Goal: Task Accomplishment & Management: Manage account settings

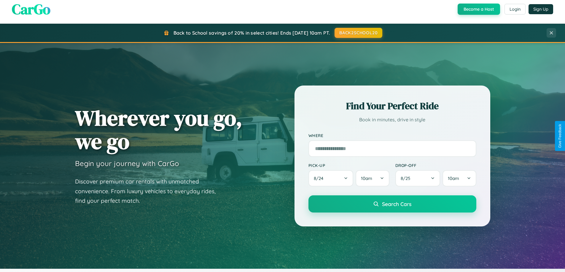
scroll to position [1141, 0]
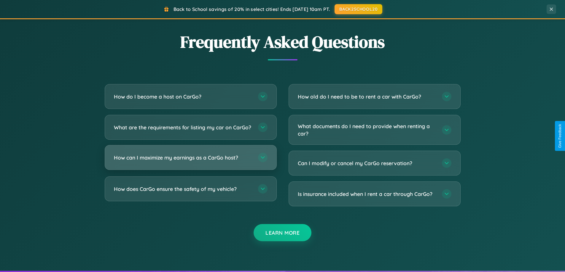
click at [190, 162] on h3 "How can I maximize my earnings as a CarGo host?" at bounding box center [183, 157] width 138 height 7
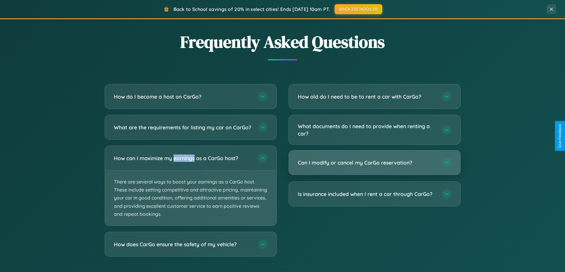
click at [374, 163] on h3 "Can I modify or cancel my CarGo reservation?" at bounding box center [367, 162] width 138 height 7
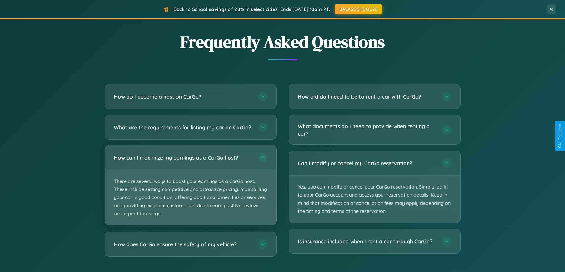
click at [190, 191] on p "There are several ways to boost your earnings as a CarGo host. These include se…" at bounding box center [190, 197] width 171 height 55
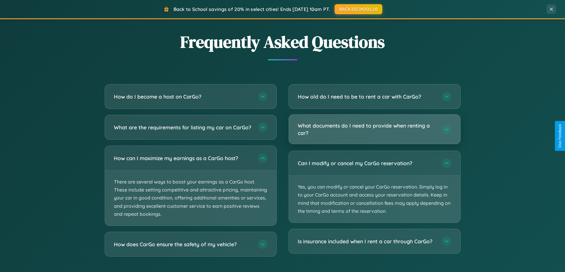
click at [374, 130] on h3 "What documents do I need to provide when renting a car?" at bounding box center [367, 129] width 138 height 15
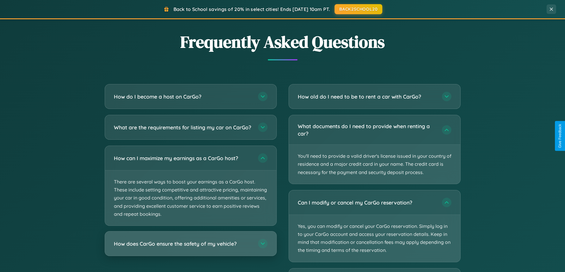
click at [190, 248] on h3 "How does CarGo ensure the safety of my vehicle?" at bounding box center [183, 243] width 138 height 7
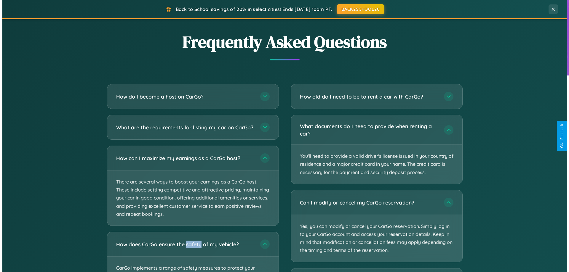
scroll to position [0, 0]
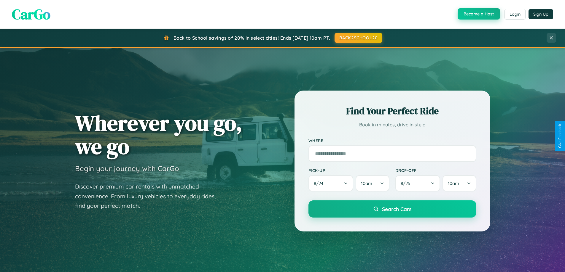
click at [478, 14] on button "Become a Host" at bounding box center [478, 13] width 42 height 11
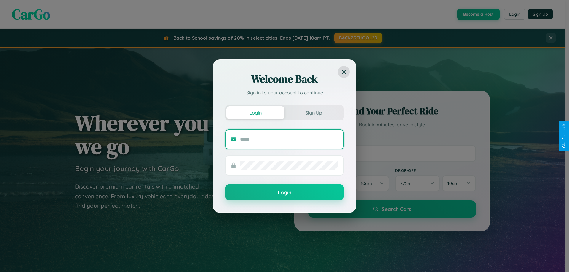
click at [289, 139] on input "text" at bounding box center [289, 139] width 98 height 9
type input "**********"
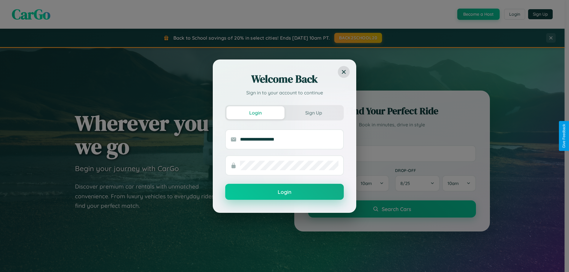
click at [285, 192] on button "Login" at bounding box center [284, 192] width 119 height 16
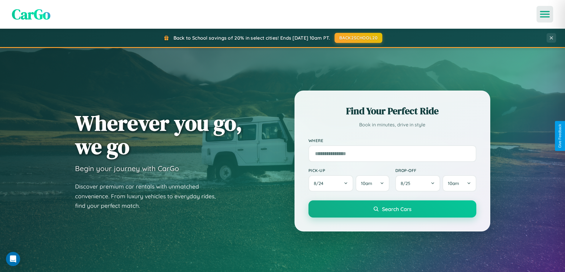
click at [545, 14] on icon "Open menu" at bounding box center [545, 14] width 9 height 5
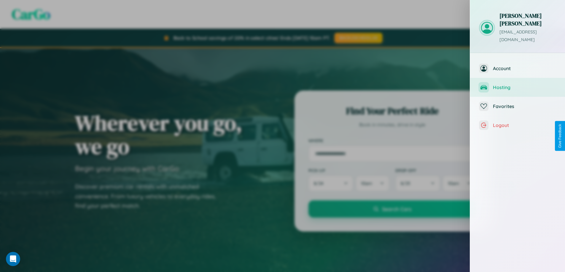
click at [517, 84] on span "Hosting" at bounding box center [524, 87] width 63 height 6
